Goal: Task Accomplishment & Management: Use online tool/utility

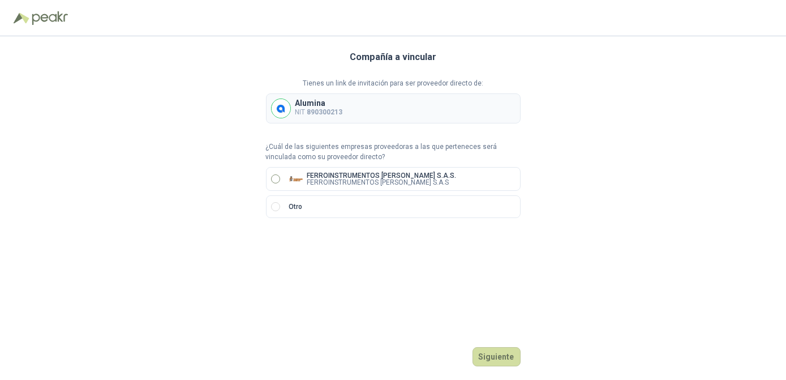
click at [395, 181] on p "FERROINSTRUMENTOS [PERSON_NAME] S.A.S" at bounding box center [381, 182] width 149 height 7
click at [498, 355] on button "Siguiente" at bounding box center [497, 356] width 48 height 19
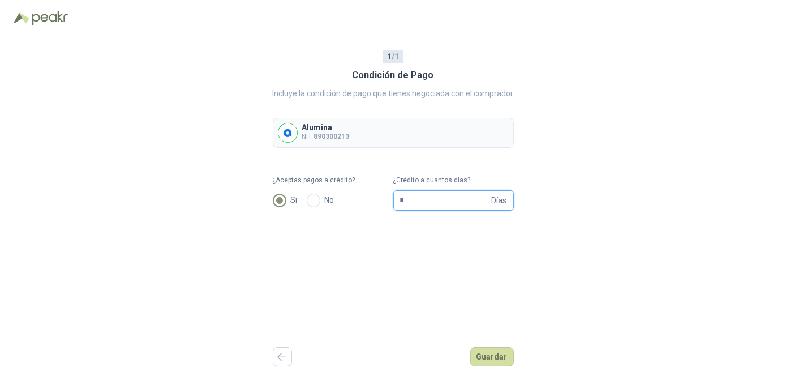
click at [468, 200] on input "*" at bounding box center [444, 200] width 89 height 19
click at [495, 199] on span "Días" at bounding box center [499, 200] width 15 height 19
type input "**"
click at [494, 357] on button "Guardar" at bounding box center [492, 356] width 44 height 19
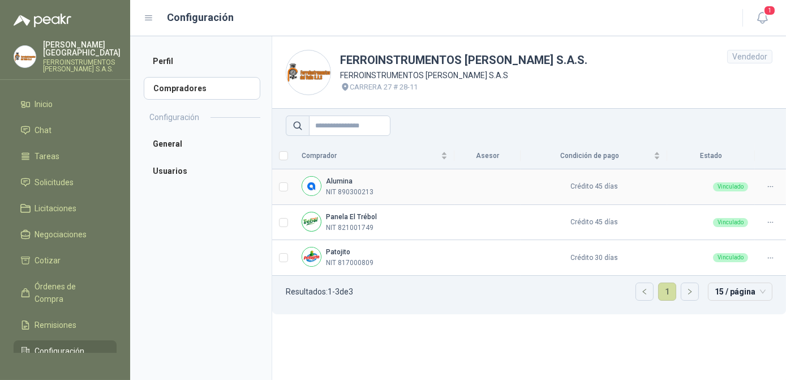
click at [338, 187] on p "NIT 890300213" at bounding box center [350, 192] width 48 height 11
click at [447, 194] on div "Alumina NIT 890300213" at bounding box center [375, 187] width 146 height 22
click at [57, 181] on span "Solicitudes" at bounding box center [54, 182] width 39 height 12
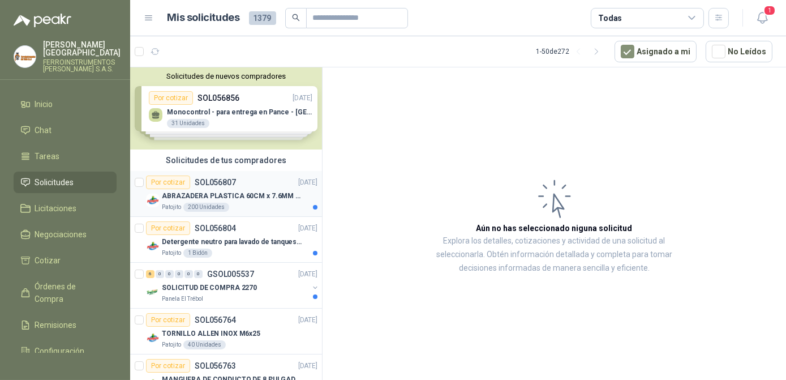
click at [228, 206] on div "Patojito 200 Unidades" at bounding box center [240, 207] width 156 height 9
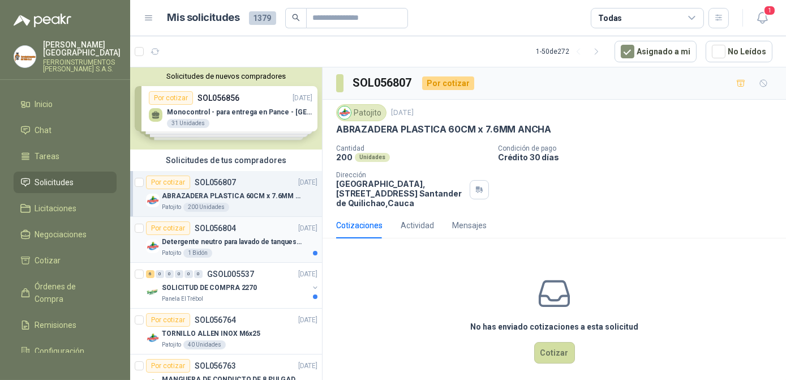
click at [226, 243] on p "Detergente neutro para lavado de tanques y maquinas." at bounding box center [232, 242] width 141 height 11
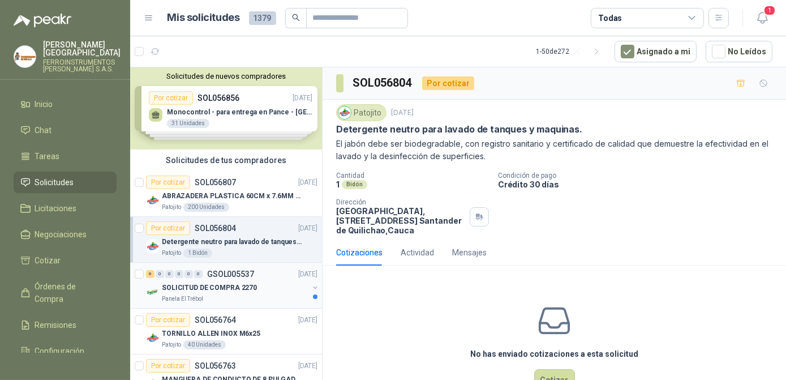
click at [231, 284] on p "SOLICITUD DE COMPRA 2270" at bounding box center [209, 287] width 95 height 11
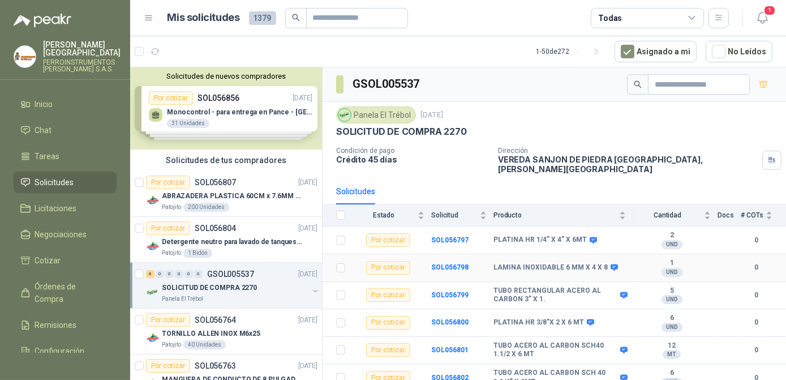
click at [516, 263] on b "LAMINA INOXIDABLE 6 MM X 4 X 8" at bounding box center [551, 267] width 114 height 9
